Goal: Task Accomplishment & Management: Use online tool/utility

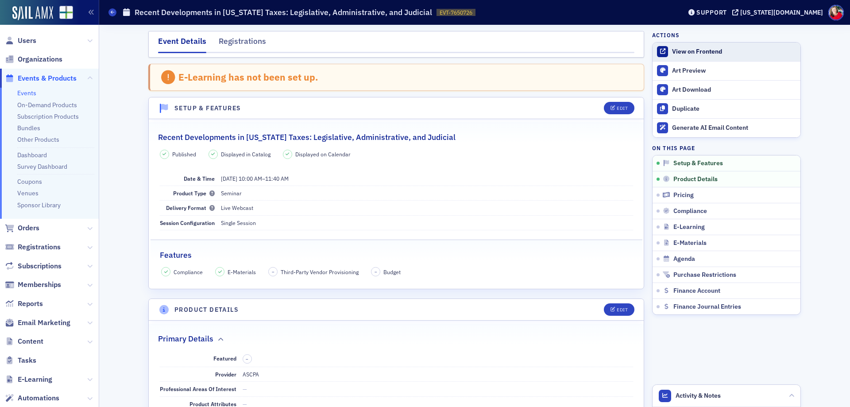
click at [714, 52] on div "View on Frontend" at bounding box center [734, 52] width 124 height 8
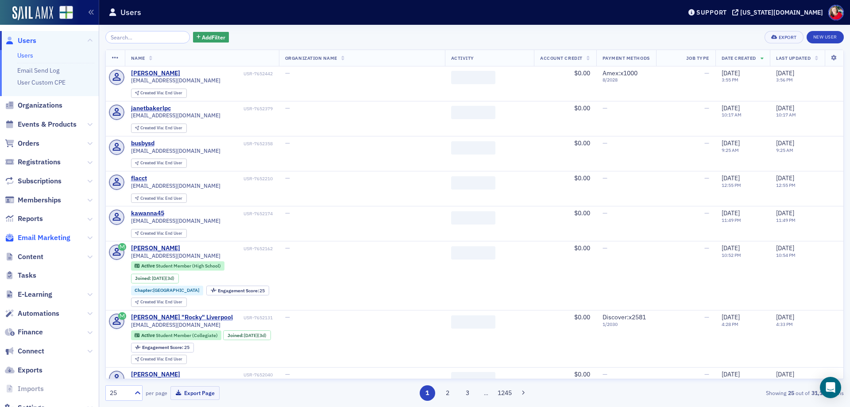
click at [49, 238] on span "Email Marketing" at bounding box center [44, 238] width 53 height 10
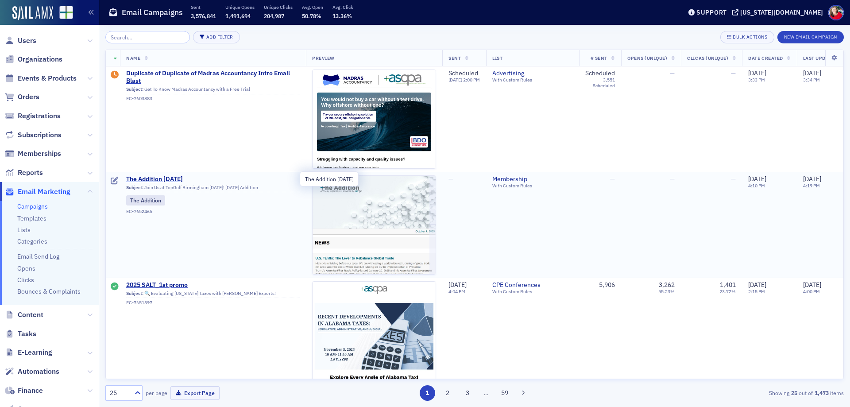
click at [175, 177] on span "The Addition 10.7.25" at bounding box center [213, 179] width 174 height 8
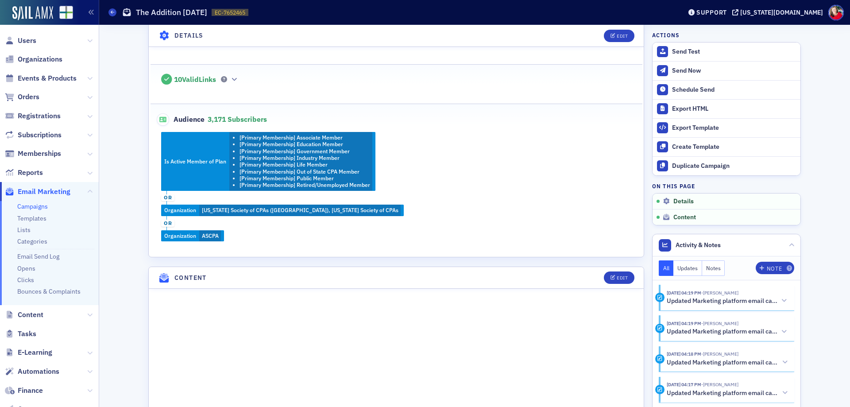
scroll to position [531, 0]
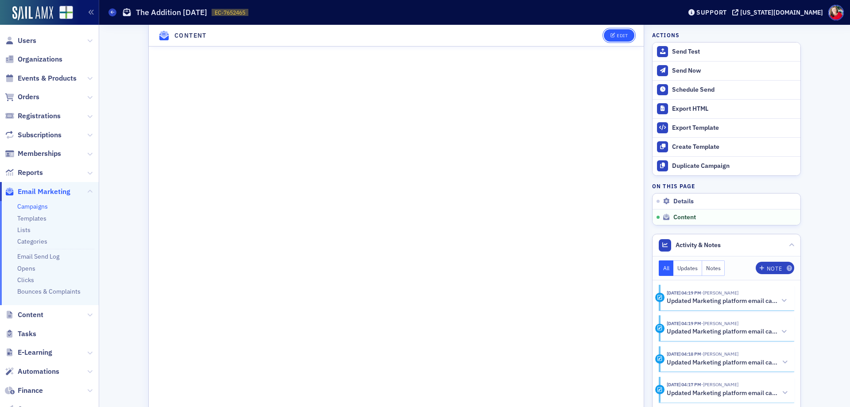
click at [617, 36] on div "Edit" at bounding box center [622, 35] width 11 height 5
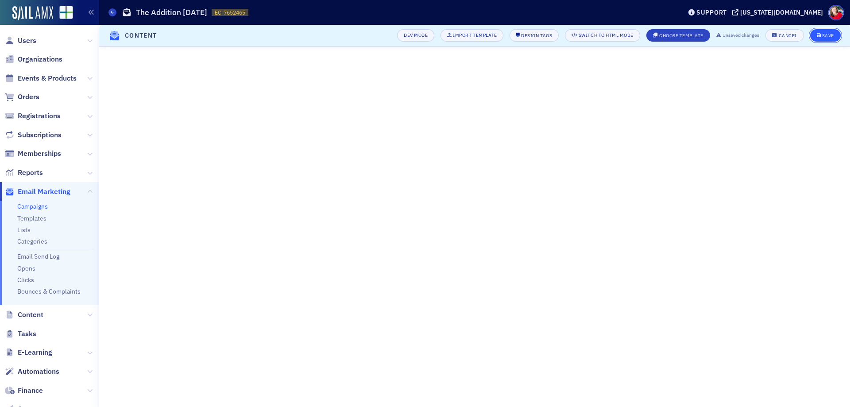
click at [830, 37] on div "Save" at bounding box center [828, 35] width 12 height 5
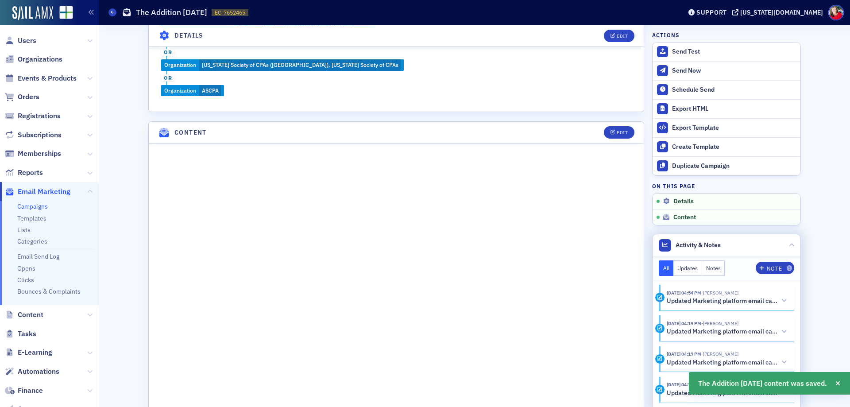
scroll to position [503, 0]
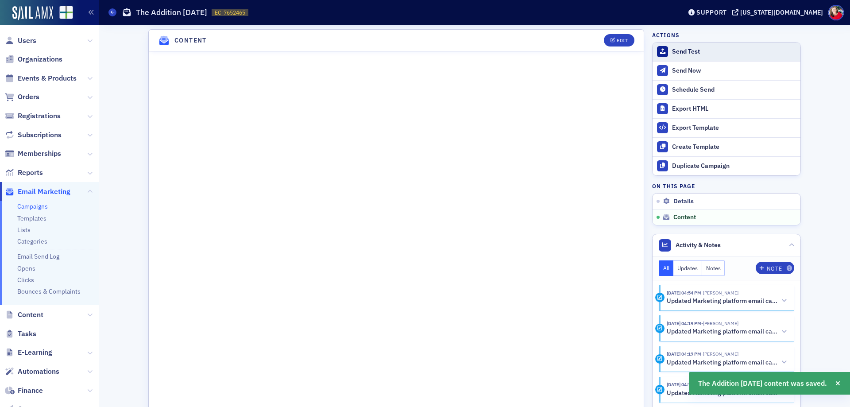
click at [687, 48] on div "Send Test" at bounding box center [734, 52] width 124 height 8
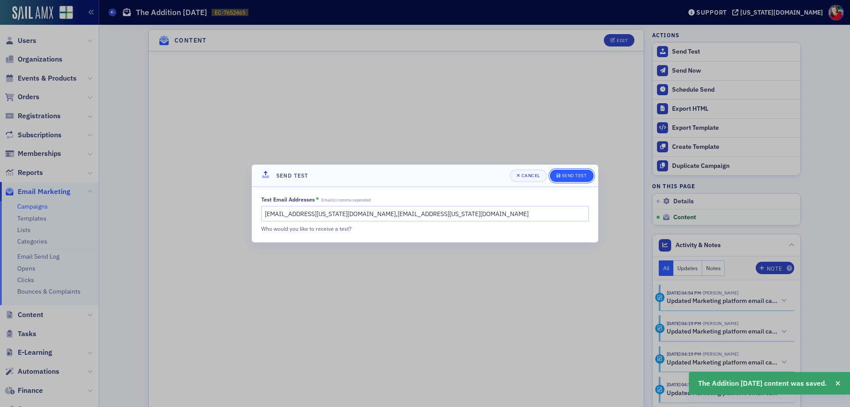
click at [565, 176] on div "Send Test" at bounding box center [574, 175] width 25 height 5
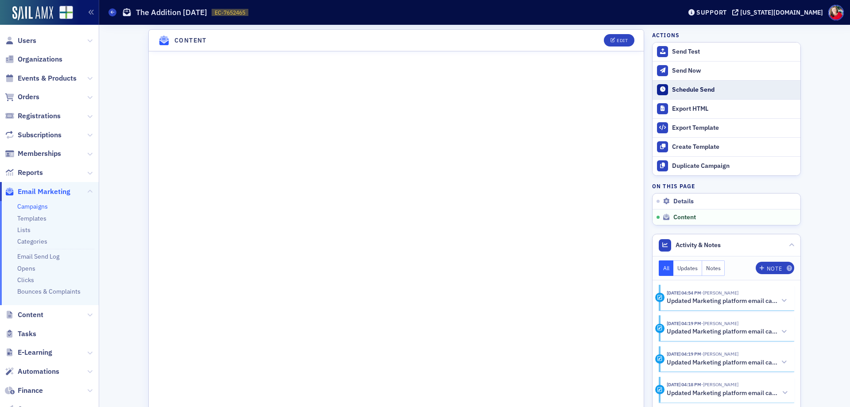
click at [691, 90] on div "Schedule Send" at bounding box center [734, 90] width 124 height 8
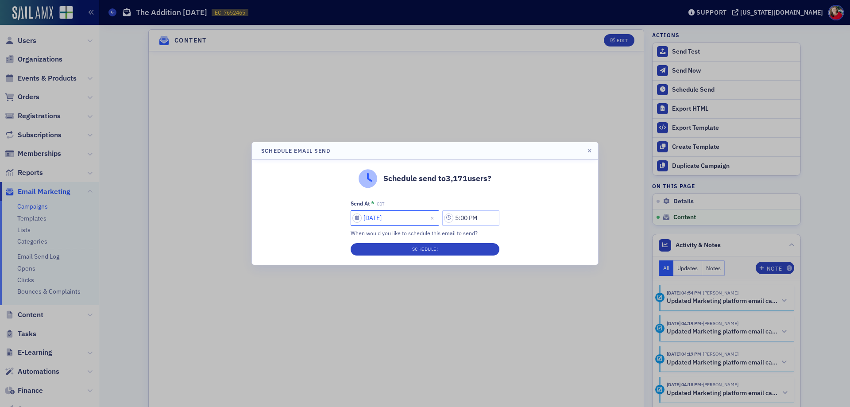
click at [398, 217] on input "10/06/2025" at bounding box center [395, 217] width 89 height 15
select select "9"
select select "2025"
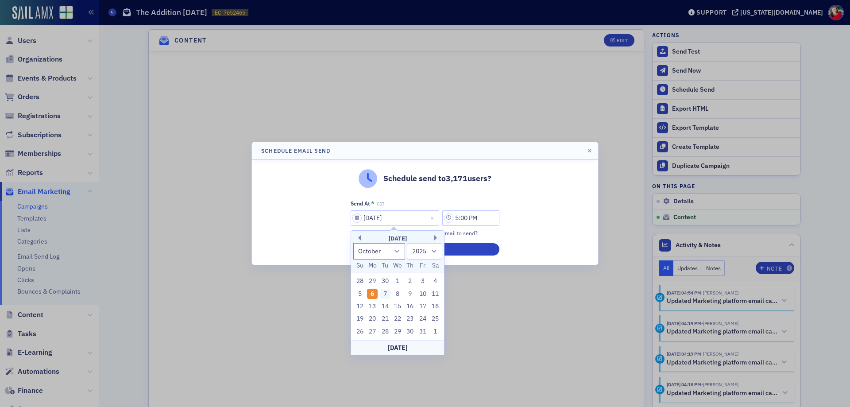
click at [382, 294] on div "7" at bounding box center [385, 294] width 11 height 11
type input "10/07/2025"
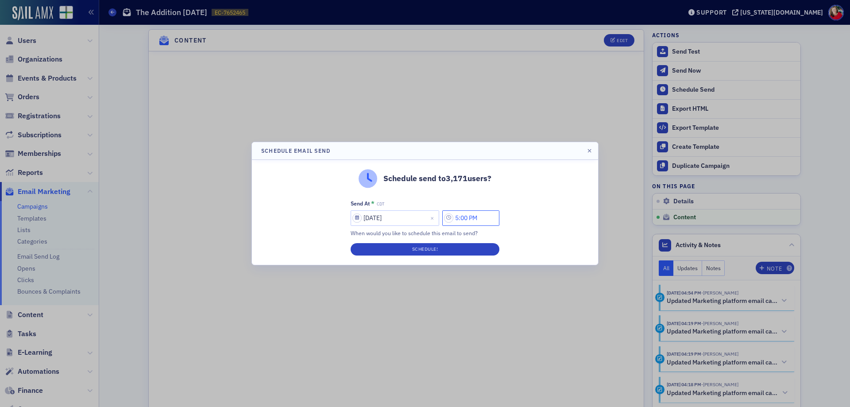
click at [466, 219] on input "5:00 PM" at bounding box center [470, 217] width 57 height 15
click at [368, 220] on icon at bounding box center [363, 218] width 9 height 9
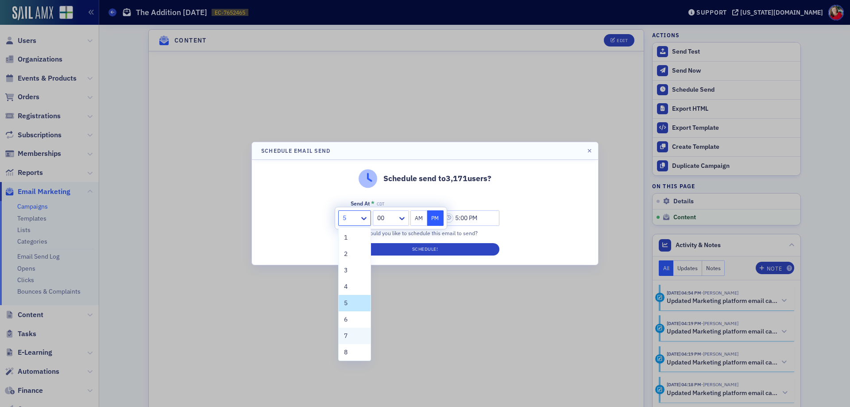
click at [346, 333] on span "7" at bounding box center [346, 335] width 4 height 9
click at [419, 219] on button "AM" at bounding box center [418, 217] width 17 height 15
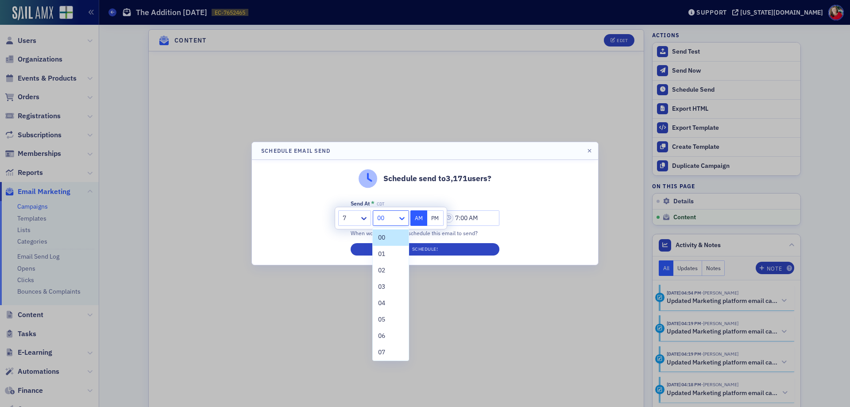
click at [403, 218] on icon at bounding box center [402, 218] width 9 height 9
click at [393, 288] on div "30" at bounding box center [390, 286] width 25 height 9
type input "7:30 AM"
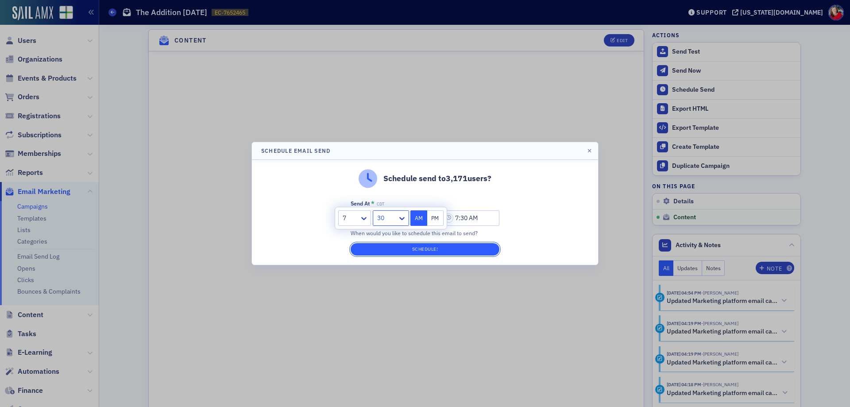
click at [410, 251] on button "Schedule!" at bounding box center [425, 249] width 149 height 12
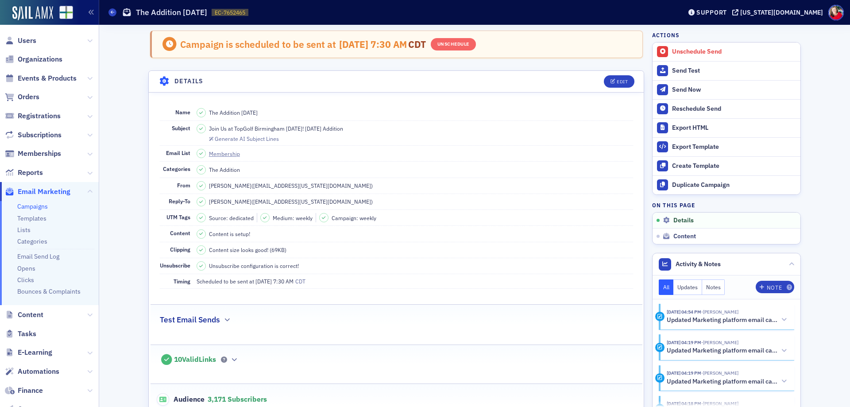
scroll to position [0, 0]
